Goal: Transaction & Acquisition: Download file/media

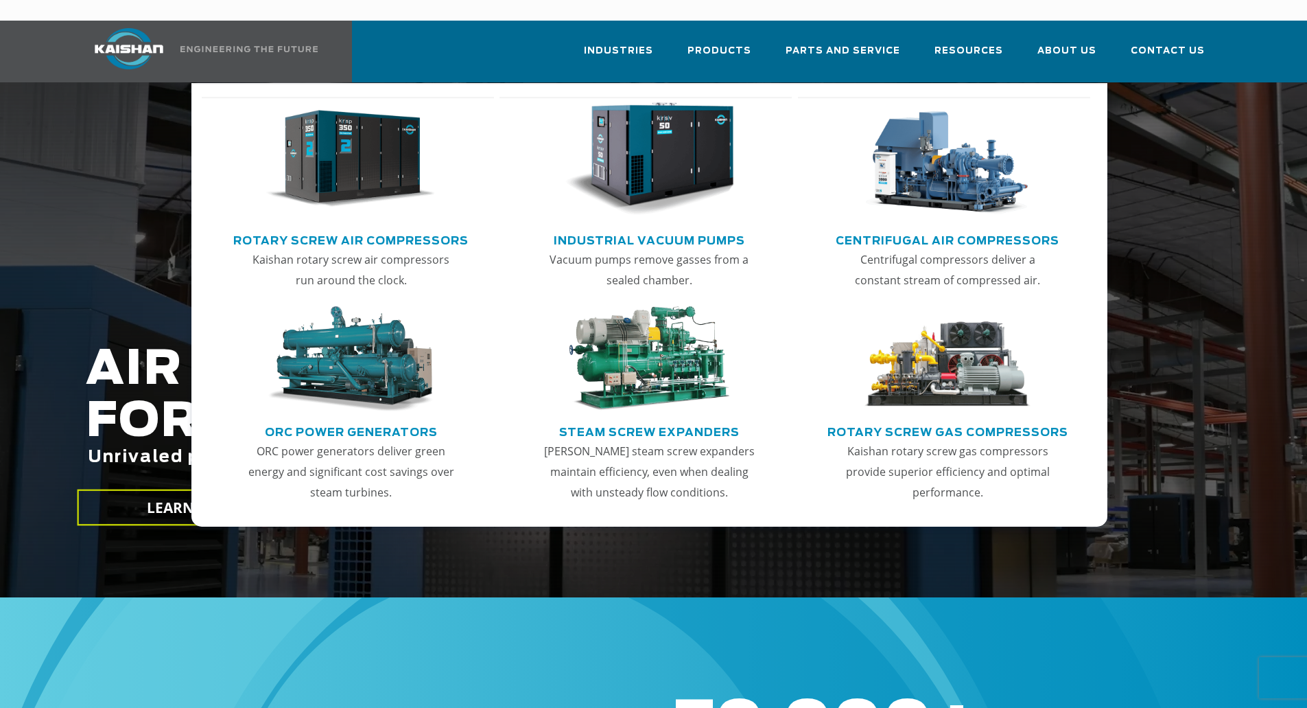
click at [345, 172] on img "Main menu" at bounding box center [350, 159] width 169 height 114
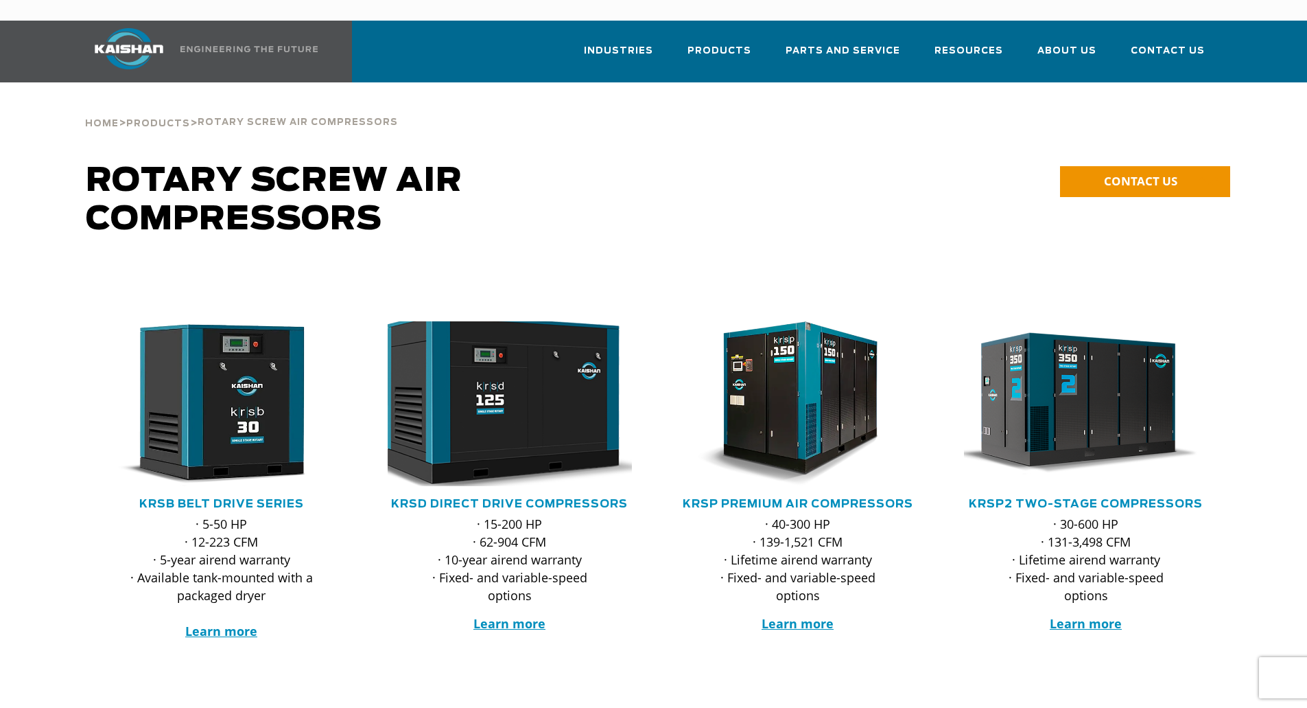
click at [506, 404] on img at bounding box center [499, 403] width 269 height 181
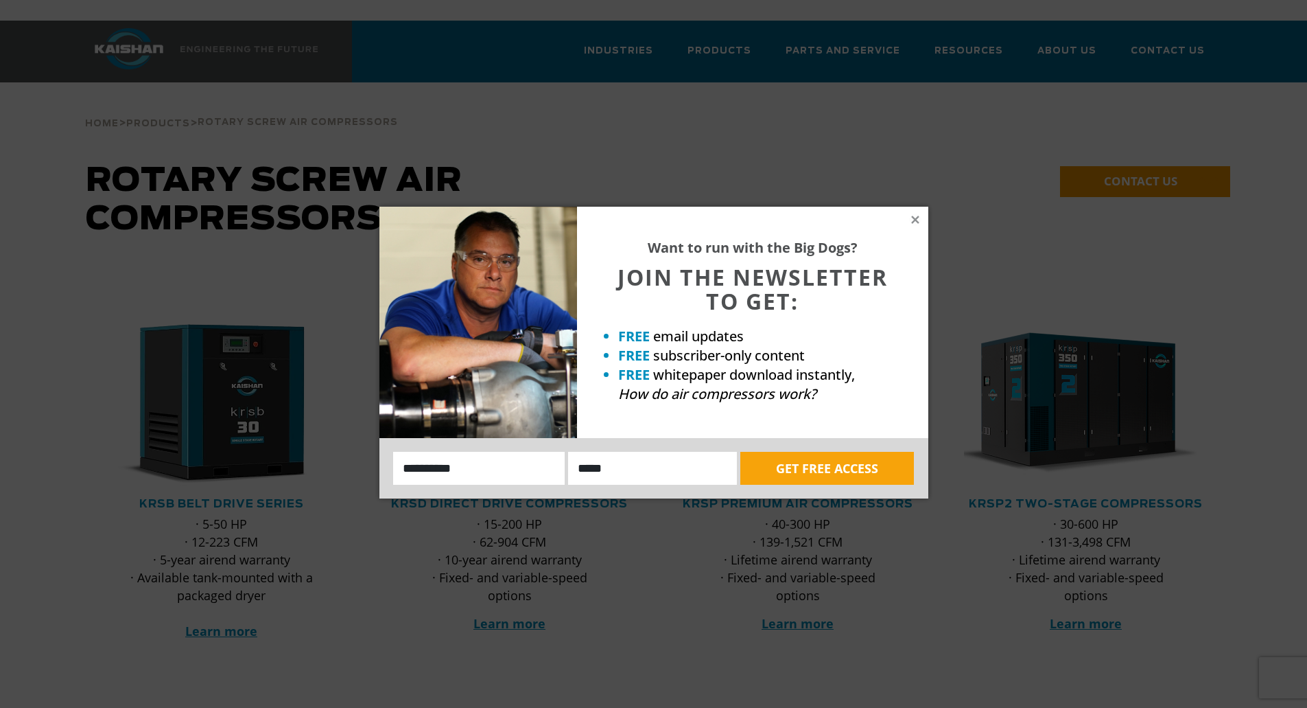
click at [898, 218] on div "Want to run with the Big Dogs? JOIN THE NEWSLETTER TO GET: FREE email updates F…" at bounding box center [752, 322] width 351 height 231
click at [920, 217] on icon at bounding box center [915, 219] width 12 height 12
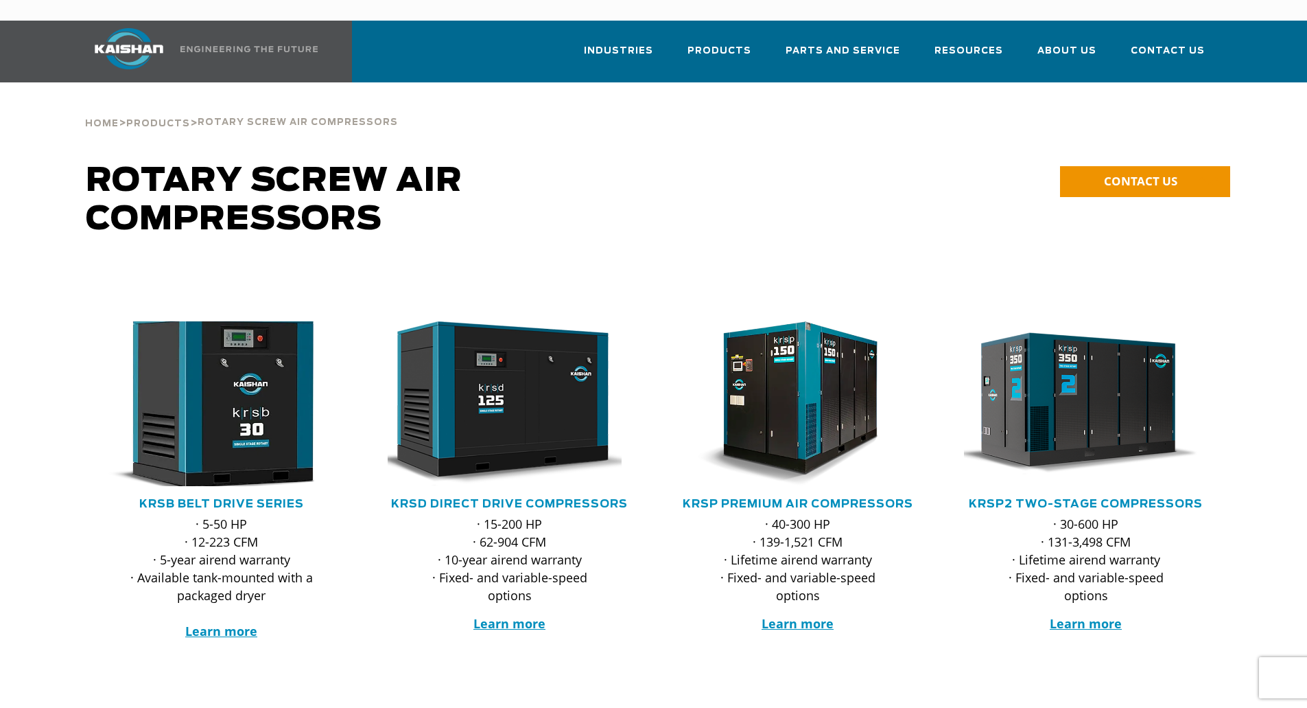
click at [259, 377] on img at bounding box center [211, 403] width 269 height 181
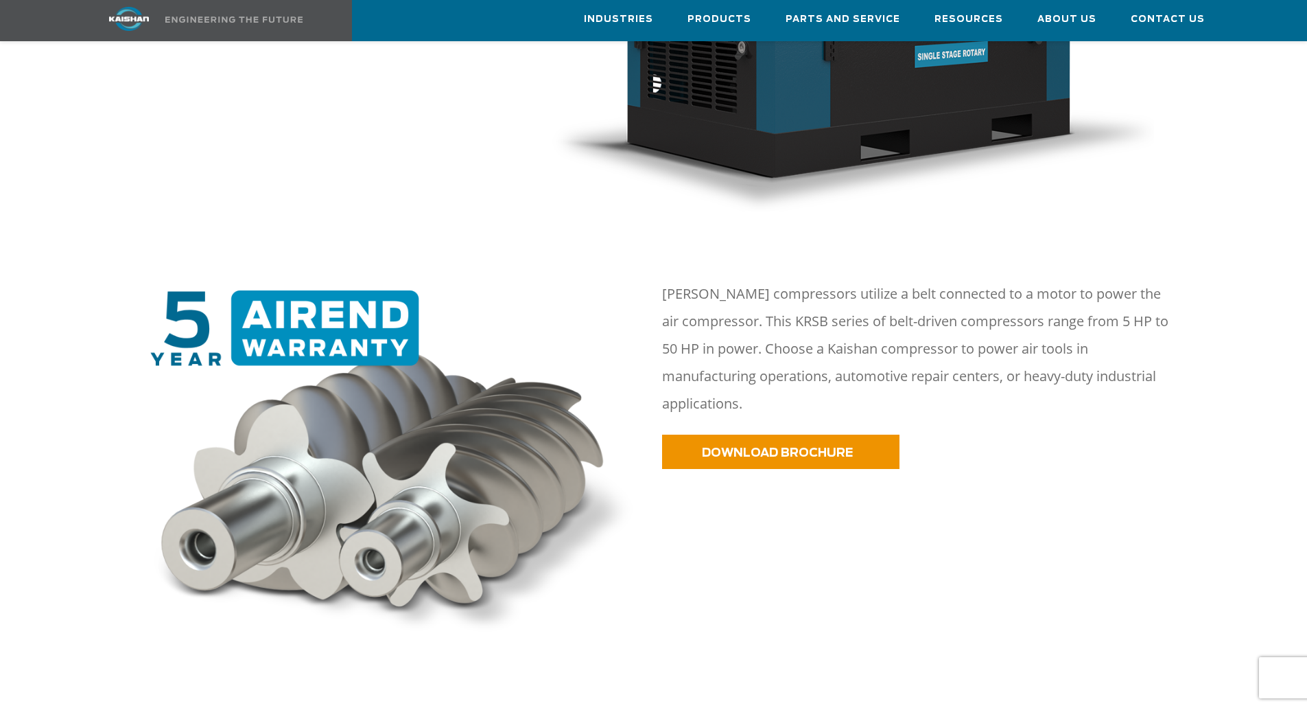
scroll to position [686, 0]
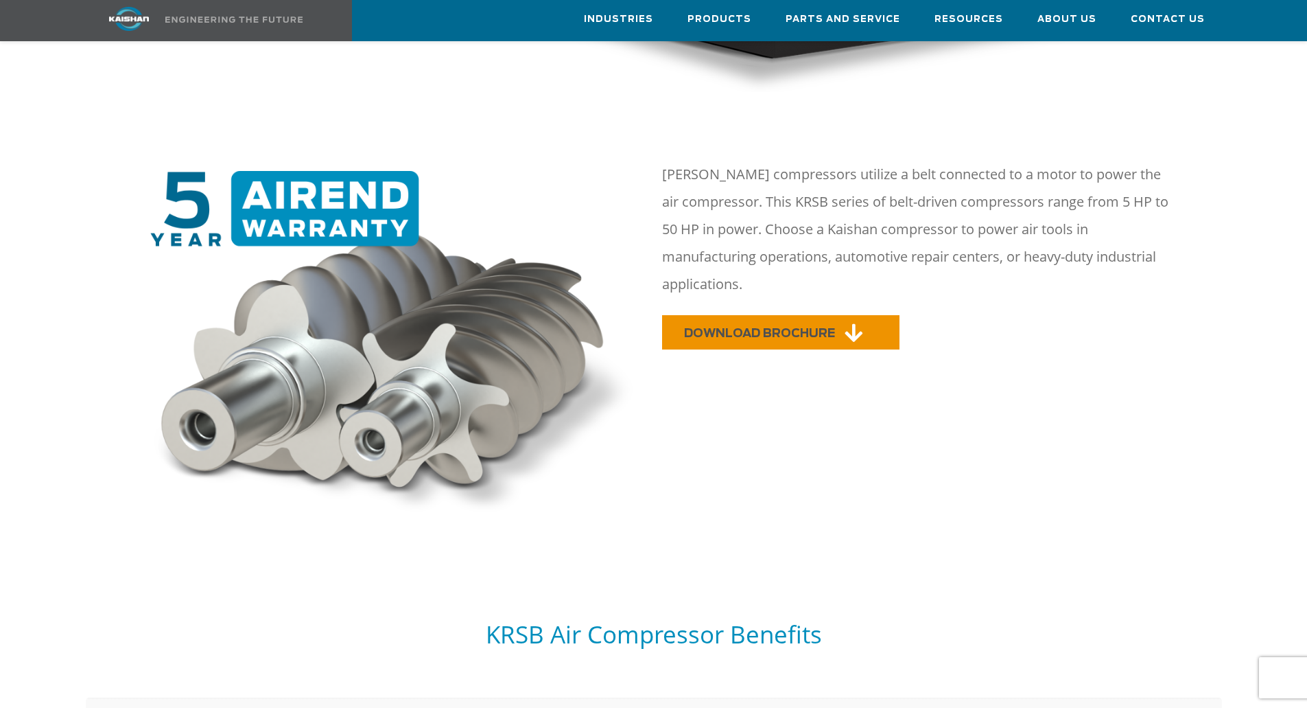
click at [761, 327] on span "DOWNLOAD BROCHURE" at bounding box center [759, 333] width 151 height 12
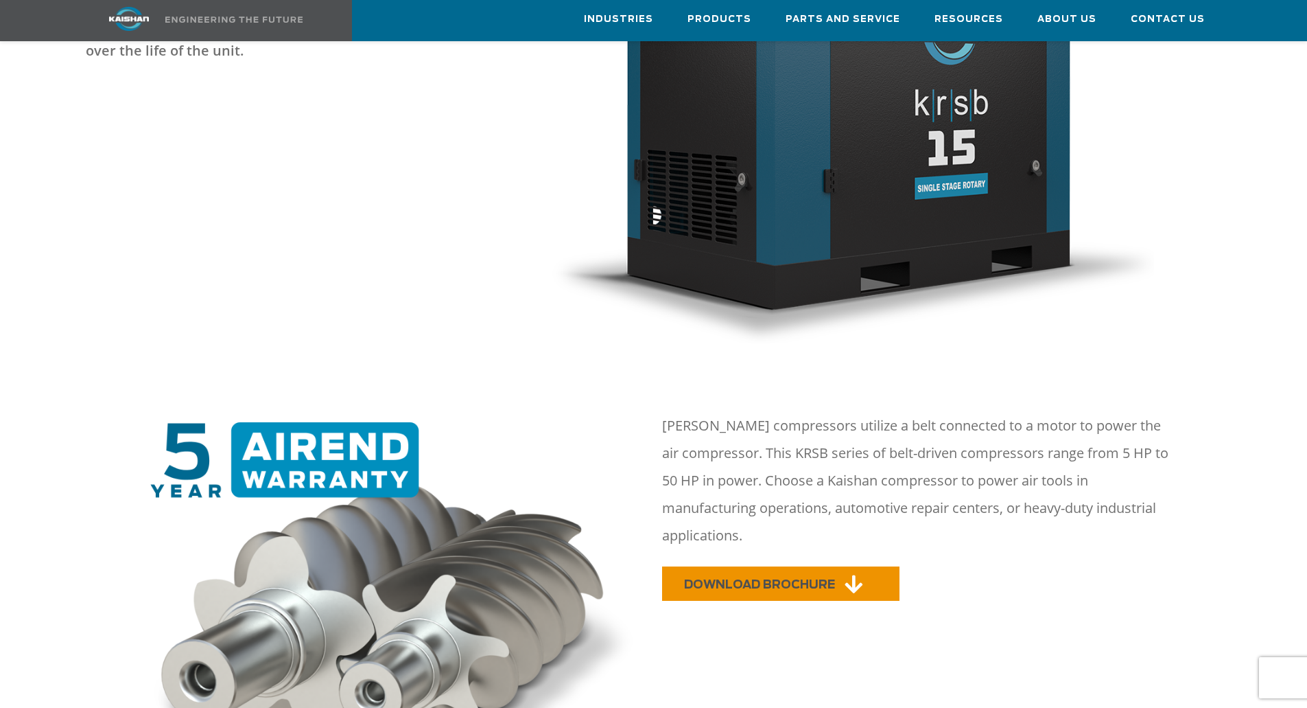
scroll to position [412, 0]
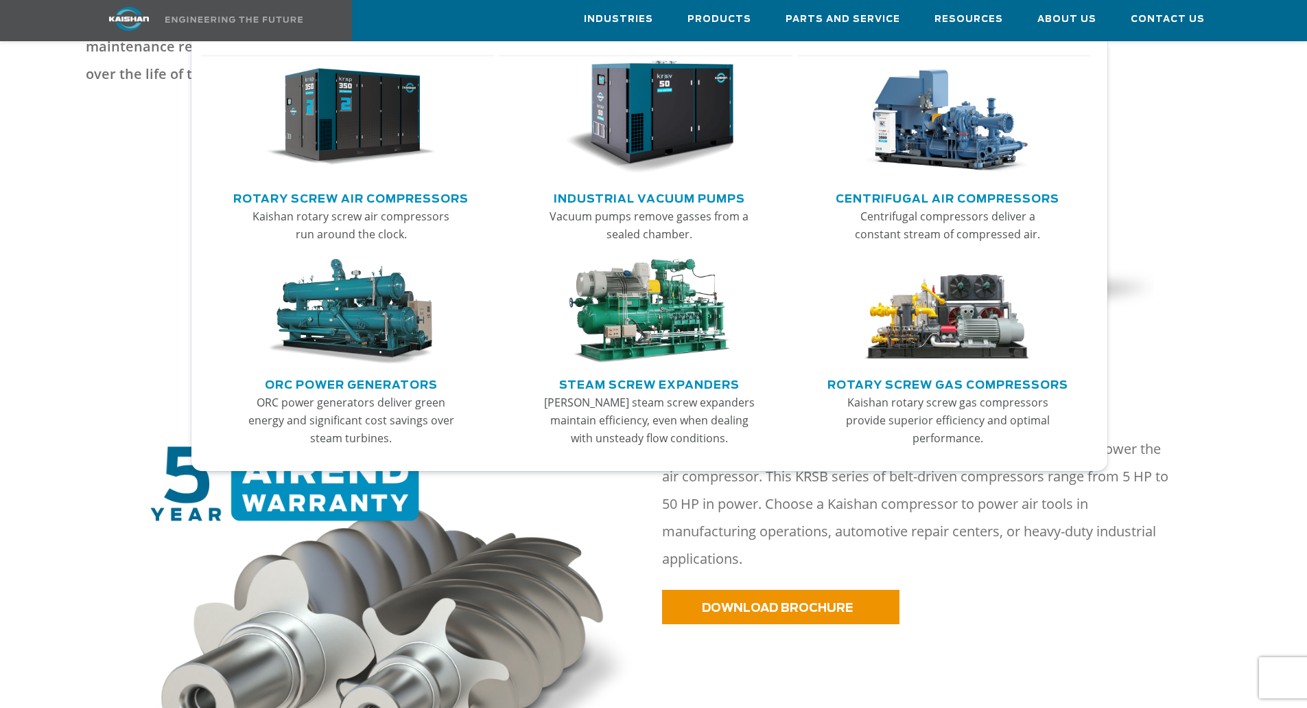
click at [353, 141] on img "Main menu" at bounding box center [350, 117] width 169 height 114
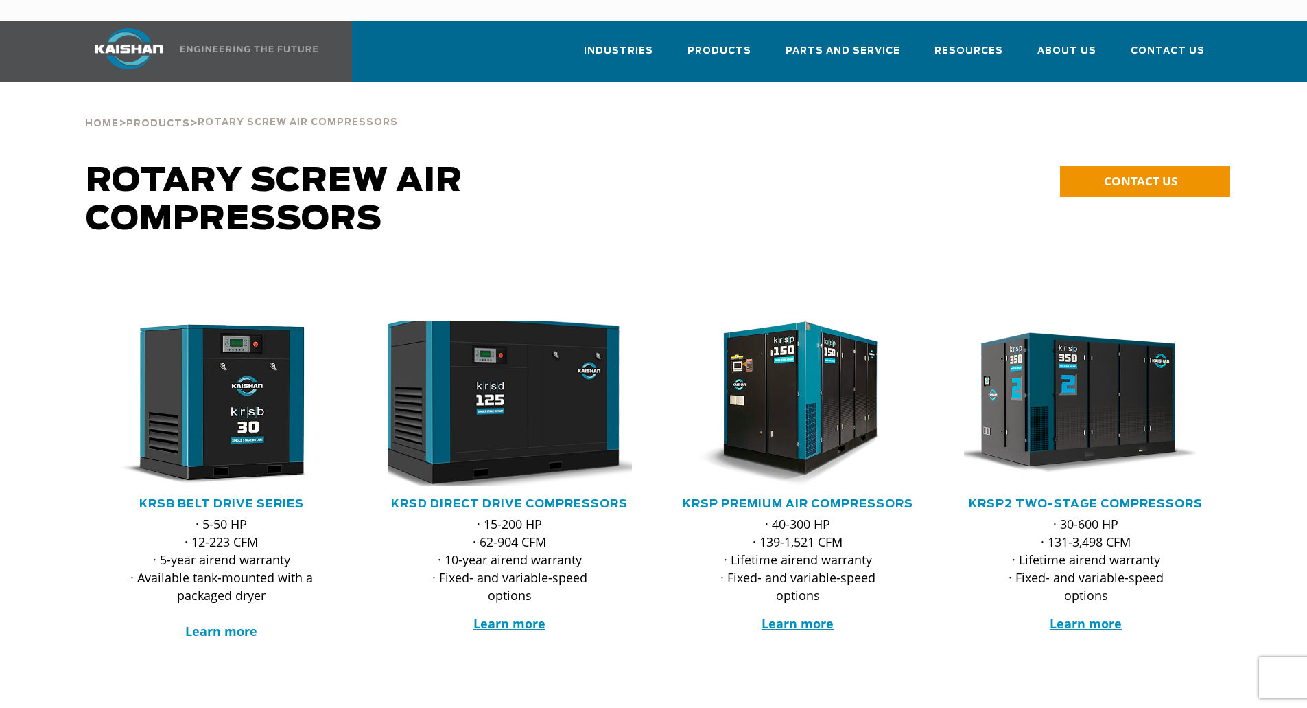
click at [516, 399] on img at bounding box center [499, 403] width 269 height 181
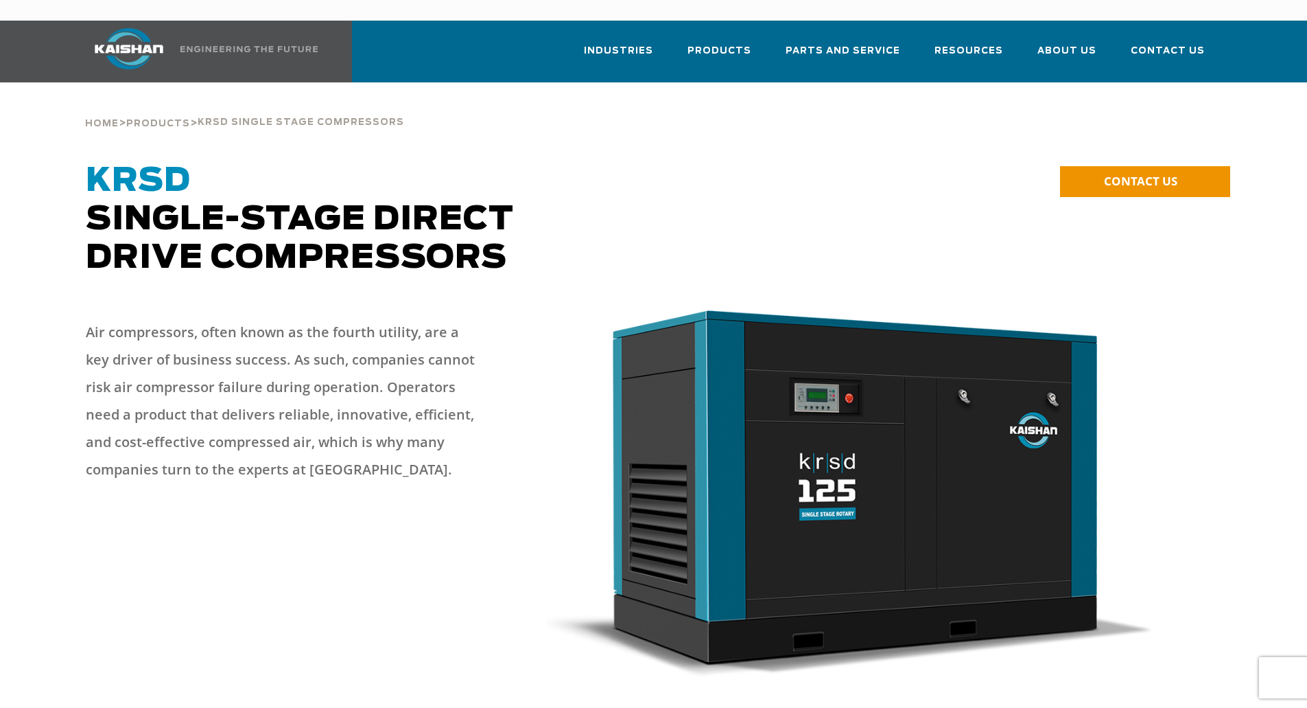
scroll to position [412, 0]
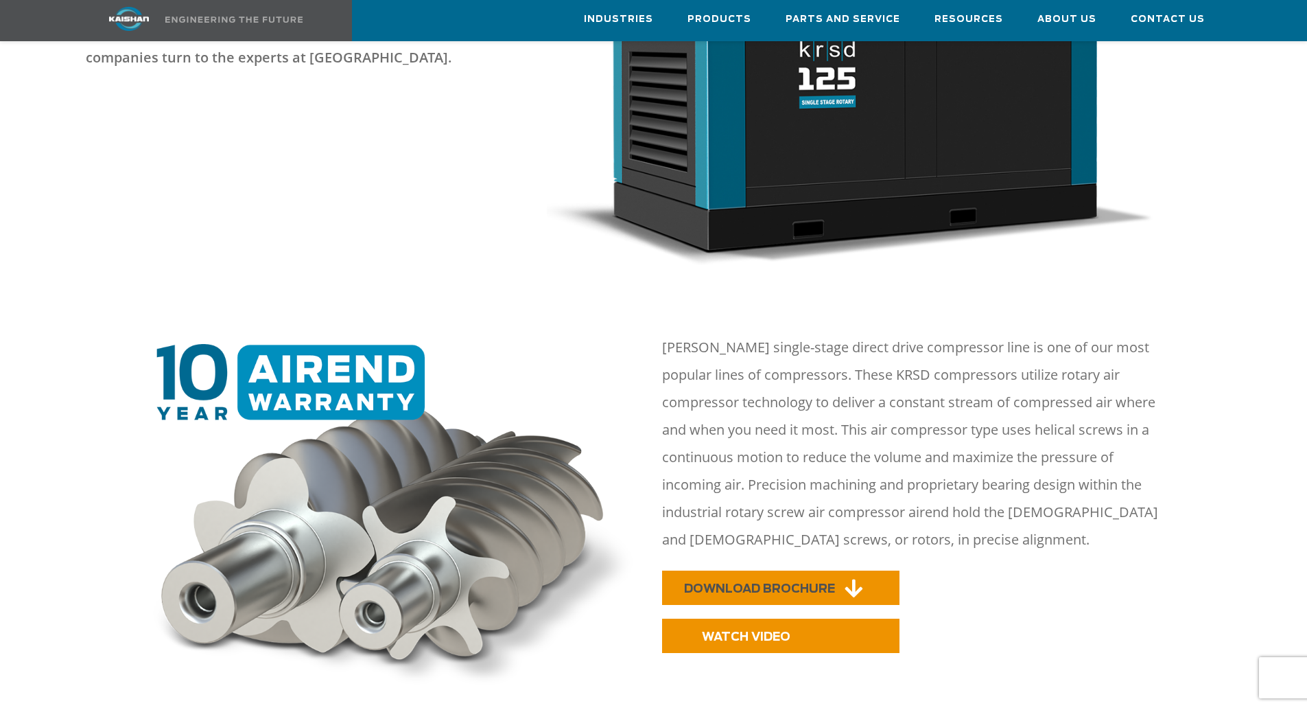
click at [777, 583] on span "DOWNLOAD BROCHURE" at bounding box center [759, 589] width 151 height 12
